Goal: Navigation & Orientation: Understand site structure

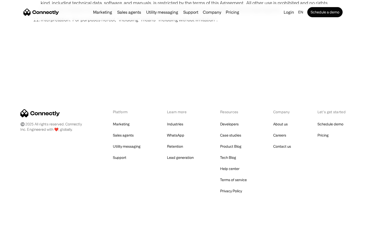
scroll to position [1865, 0]
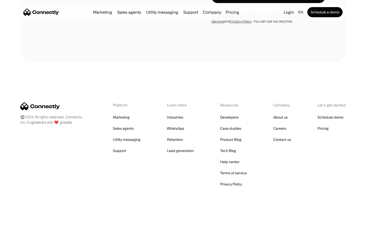
scroll to position [1338, 0]
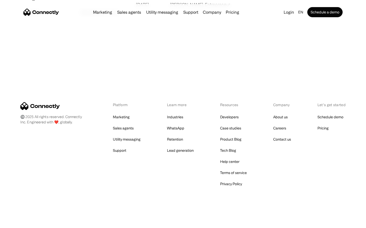
scroll to position [975, 0]
